Goal: Information Seeking & Learning: Learn about a topic

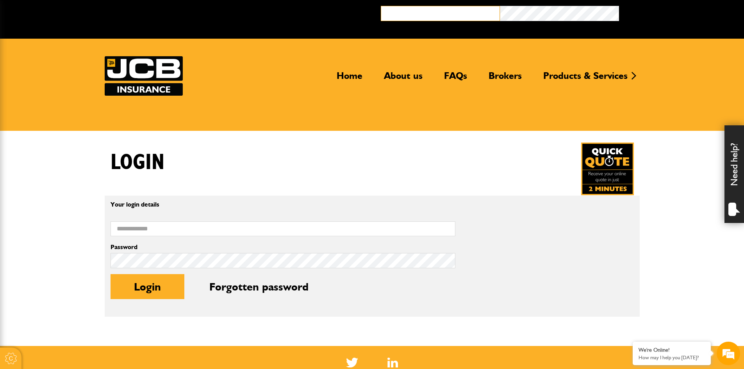
click at [423, 18] on input "email" at bounding box center [440, 13] width 119 height 15
type input "**********"
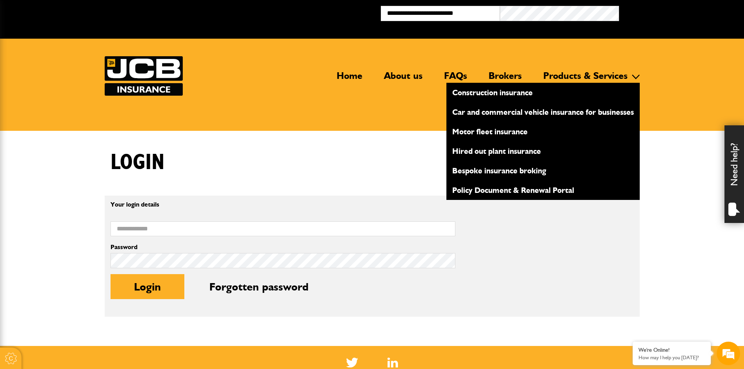
click at [521, 109] on link "Car and commercial vehicle insurance for businesses" at bounding box center [542, 111] width 193 height 13
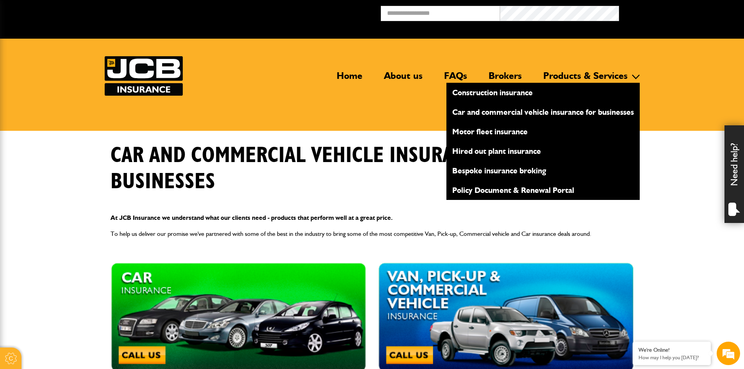
click at [490, 131] on link "Motor fleet insurance" at bounding box center [542, 131] width 193 height 13
